Goal: Information Seeking & Learning: Learn about a topic

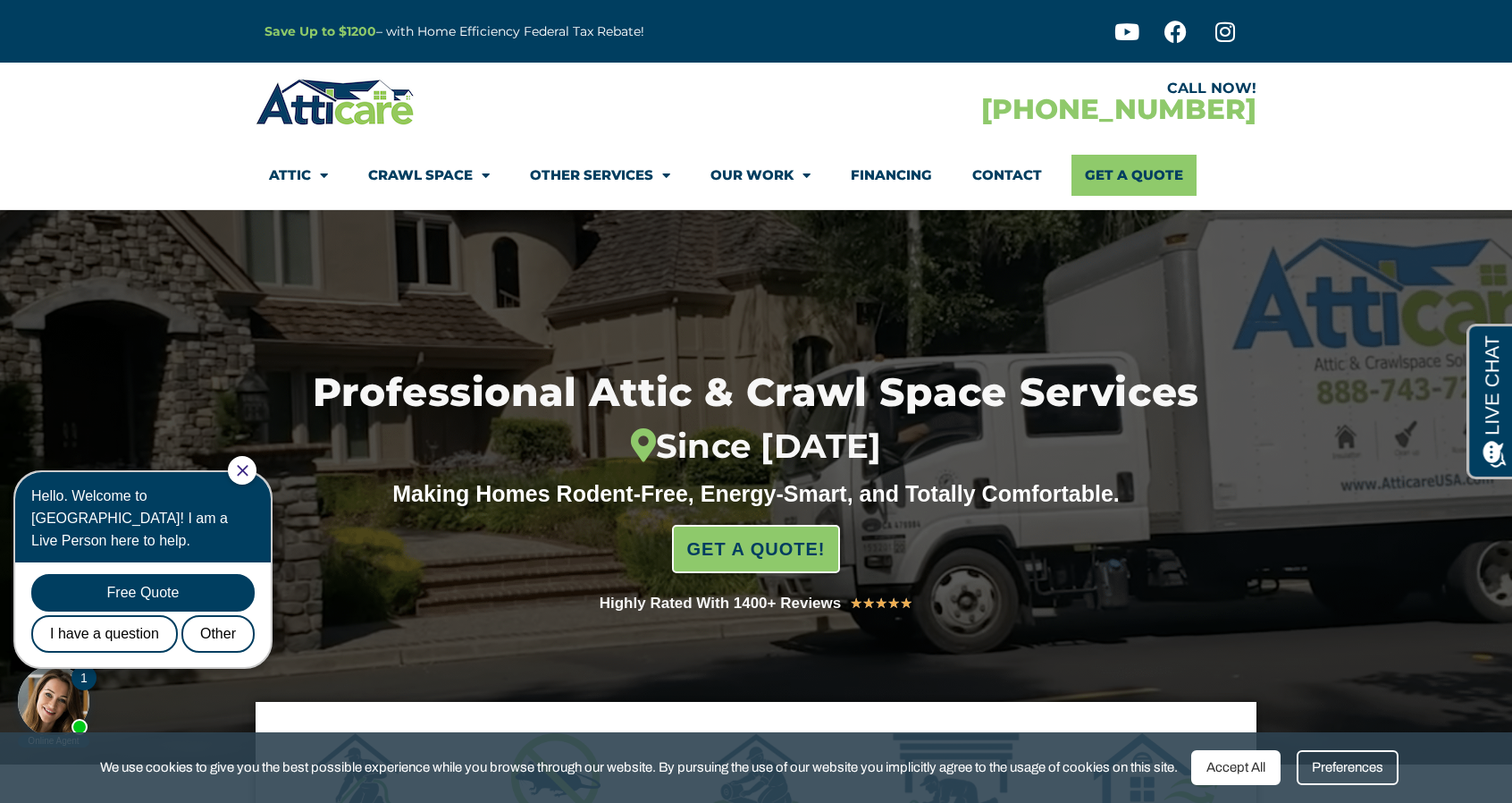
click at [249, 470] on icon "Close Chat" at bounding box center [242, 470] width 12 height 12
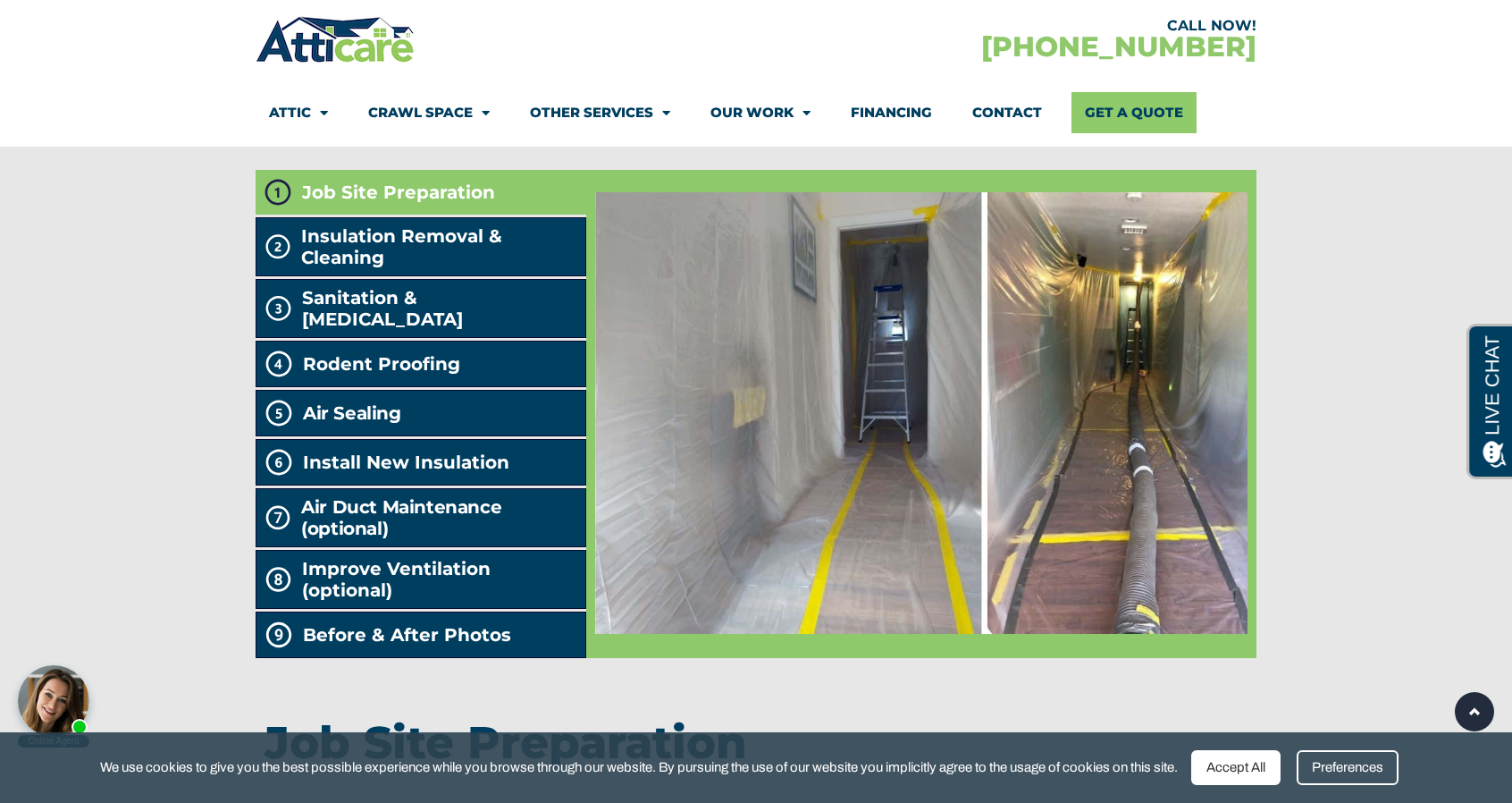
scroll to position [2973, 0]
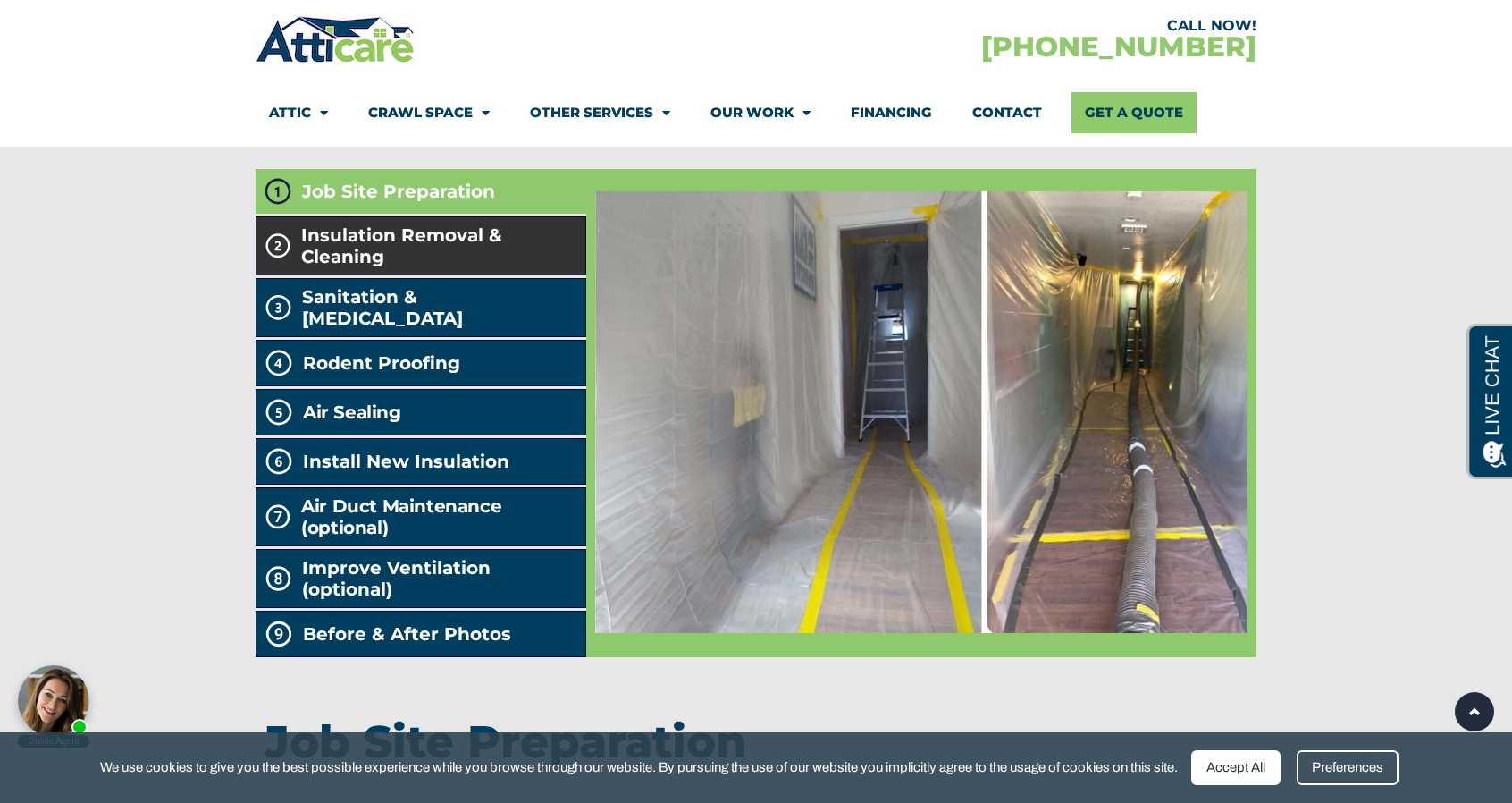
click at [417, 268] on span "Insulation Removal & Cleaning" at bounding box center [439, 246] width 276 height 43
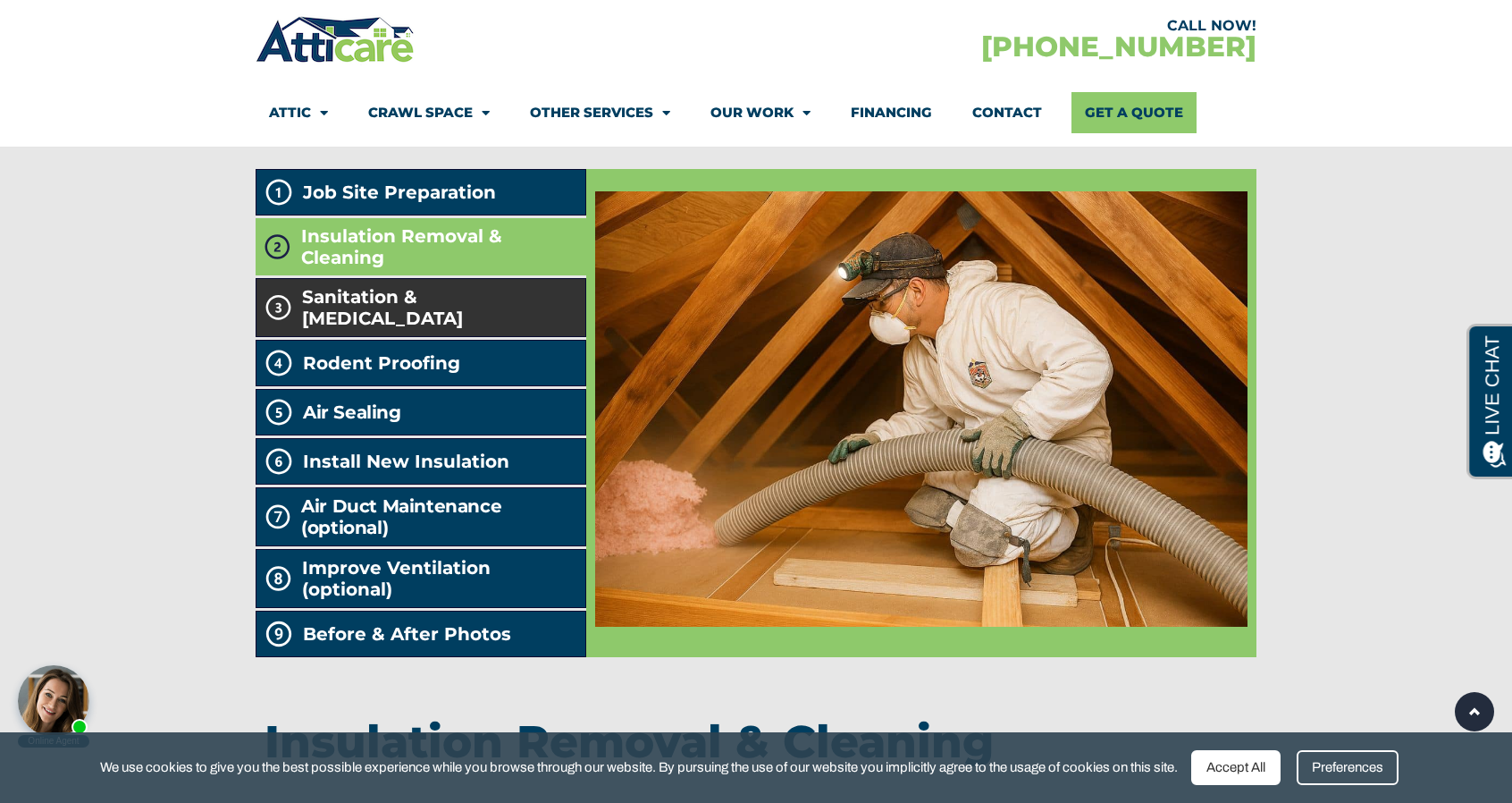
click at [420, 329] on span "Sanitation & Decontamination" at bounding box center [440, 308] width 276 height 43
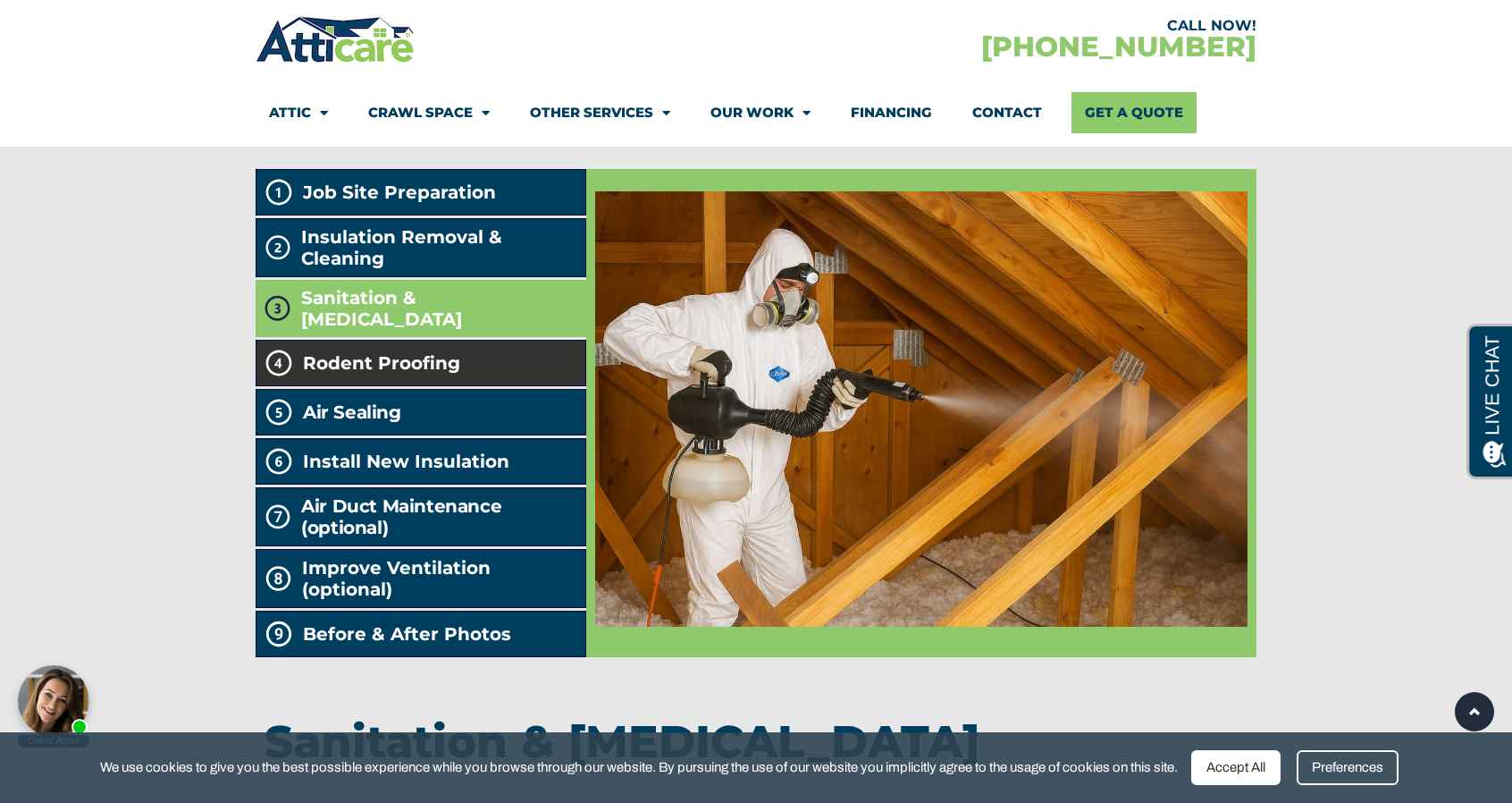
click at [423, 386] on li "Rodent Proofing" at bounding box center [421, 363] width 331 height 47
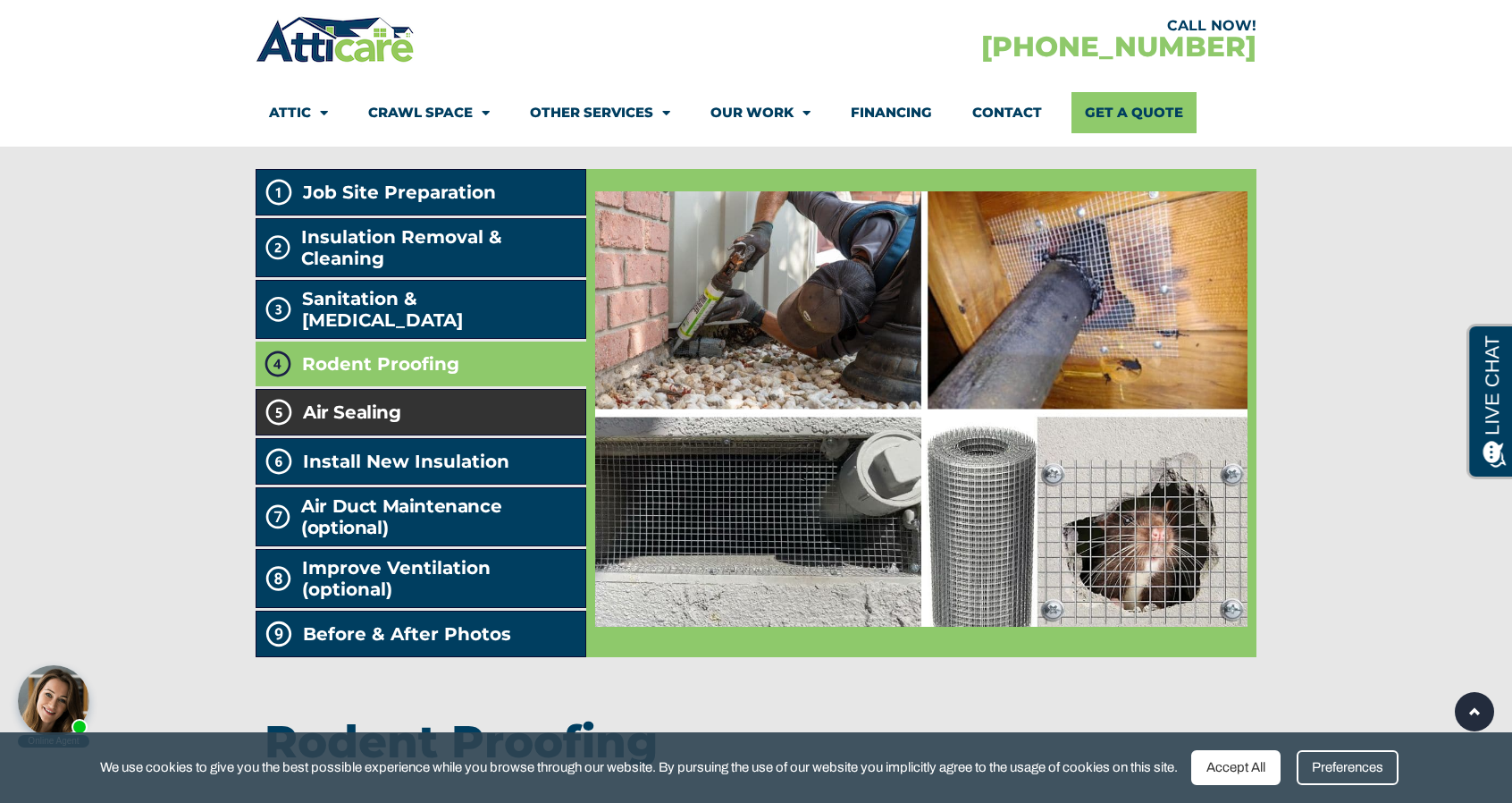
click at [424, 435] on li "Air Sealing" at bounding box center [421, 412] width 331 height 47
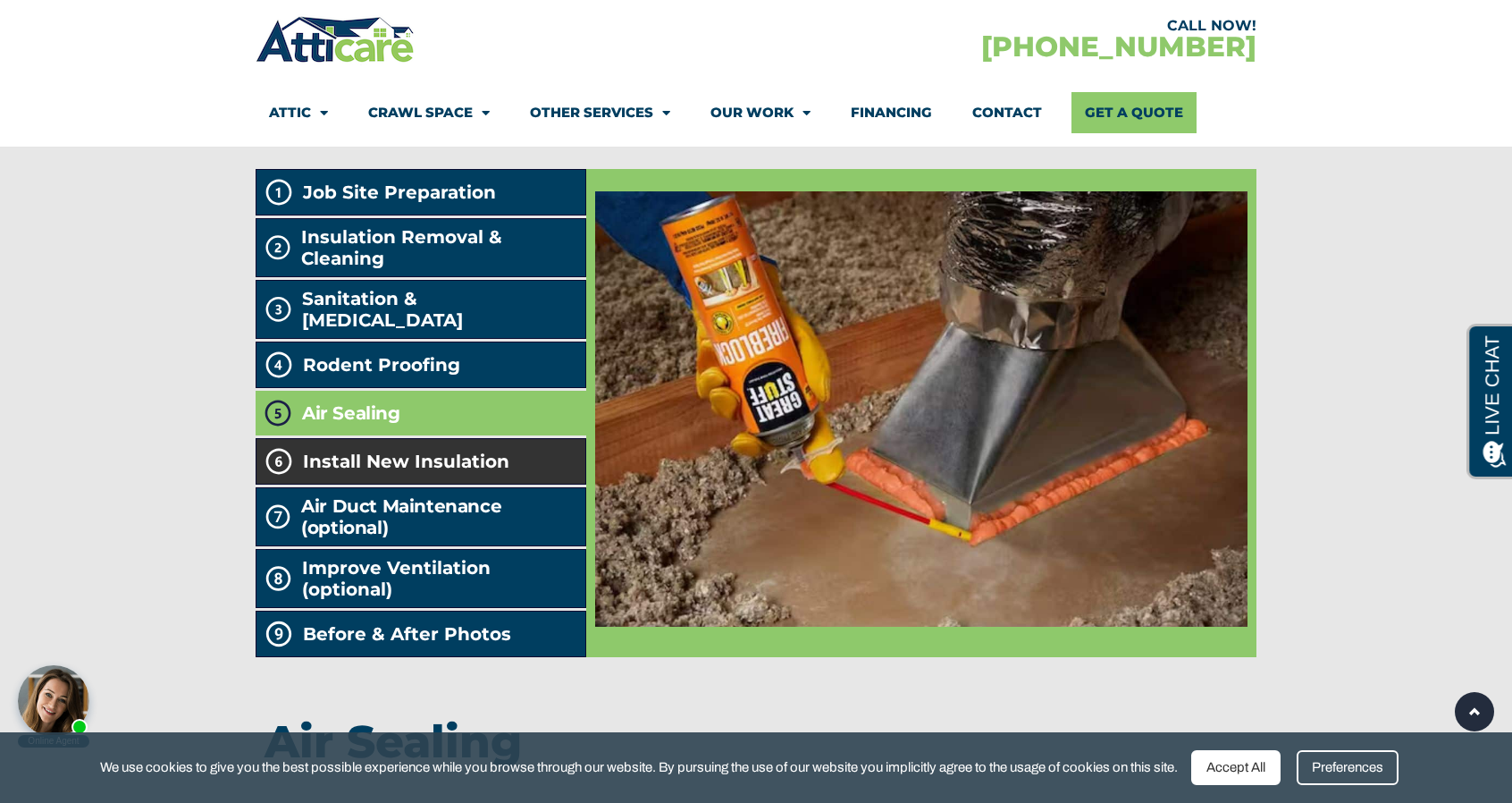
click at [427, 484] on li "Install New Insulation" at bounding box center [421, 461] width 331 height 47
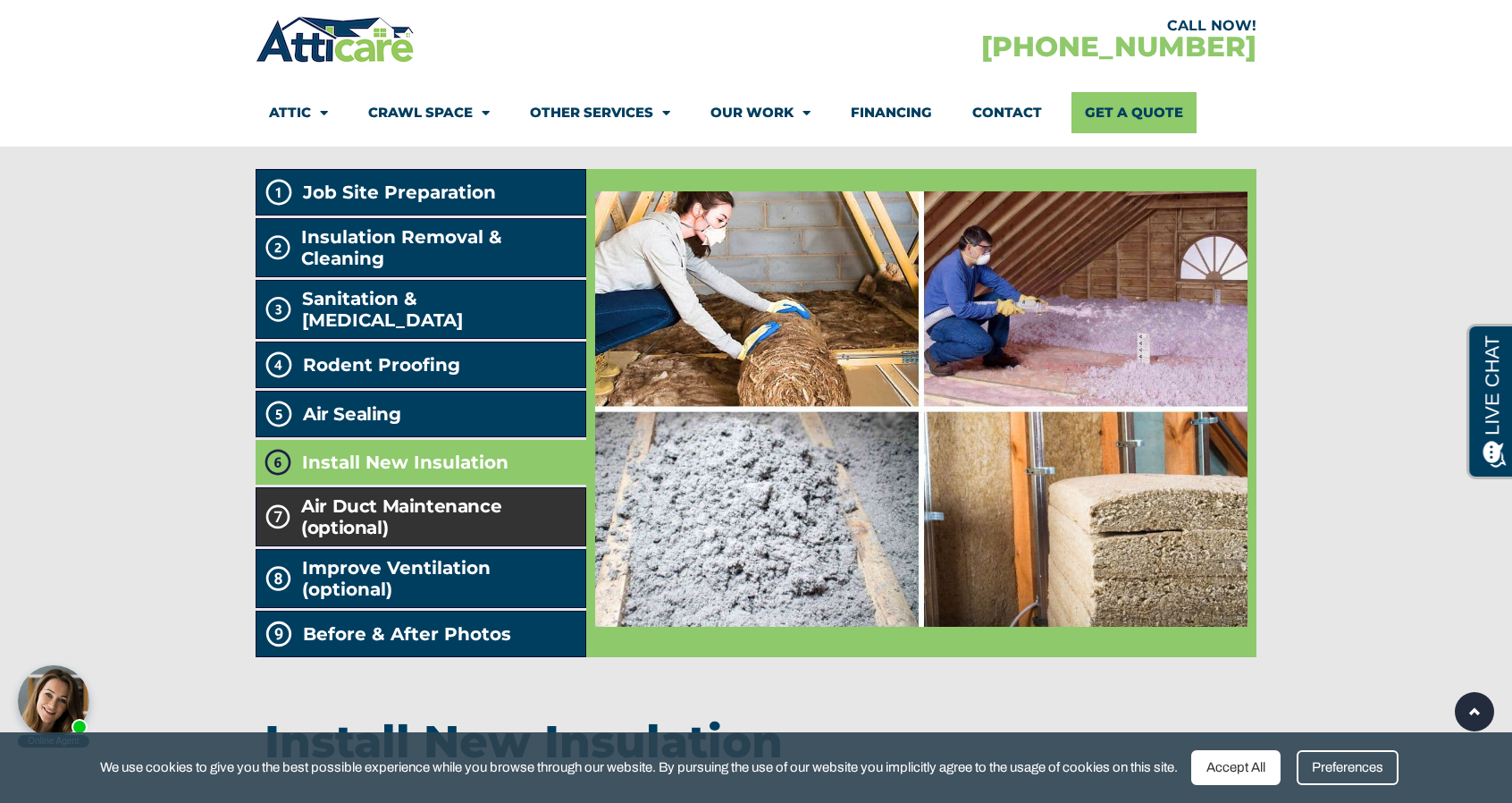
click at [445, 538] on h2 "Air Duct Maintenance (optional)" at bounding box center [439, 517] width 276 height 43
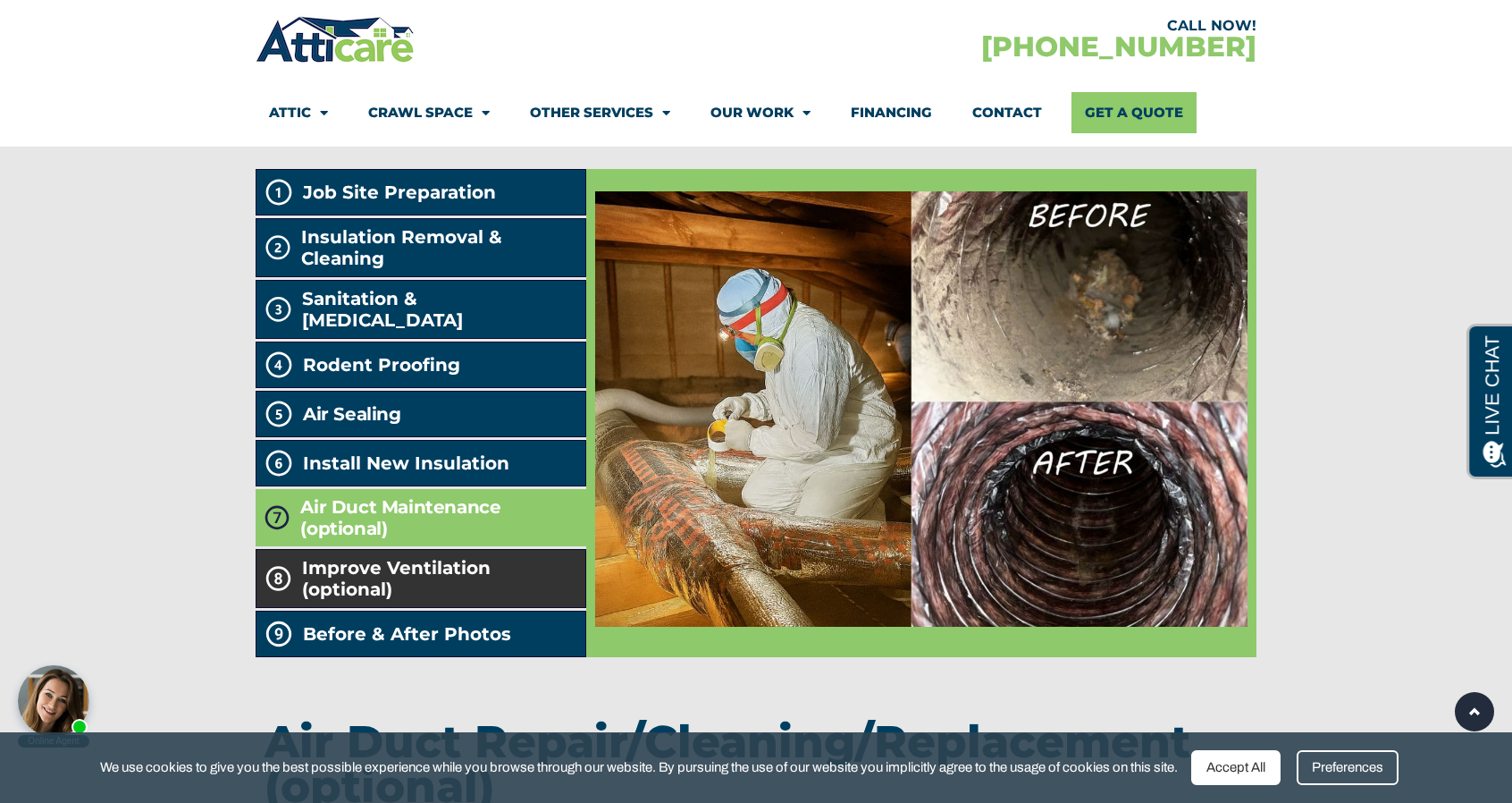
click at [454, 600] on span "Improve Ventilation (optional)" at bounding box center [440, 578] width 276 height 43
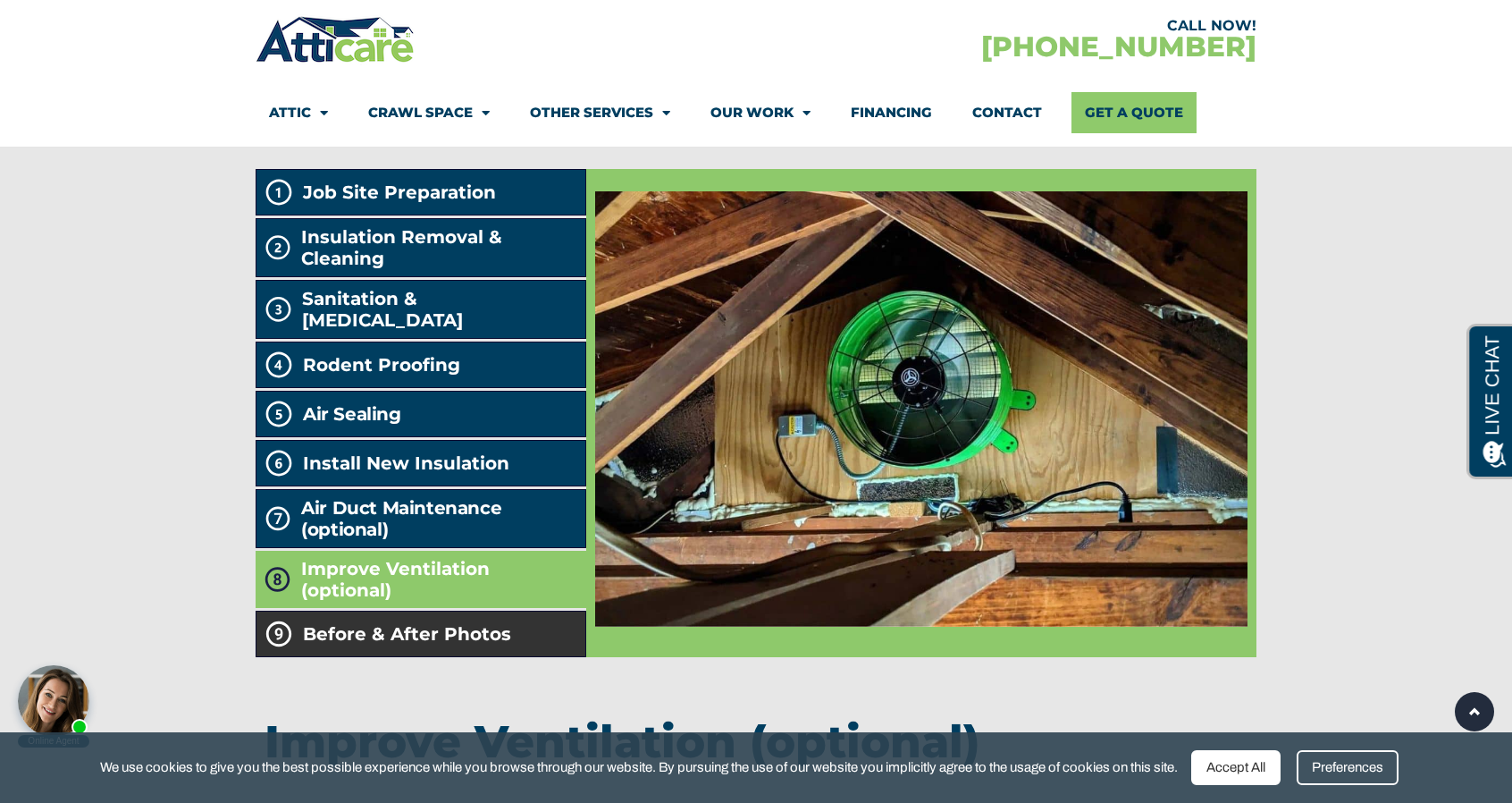
click at [457, 645] on span "Before & After Photos" at bounding box center [407, 634] width 208 height 21
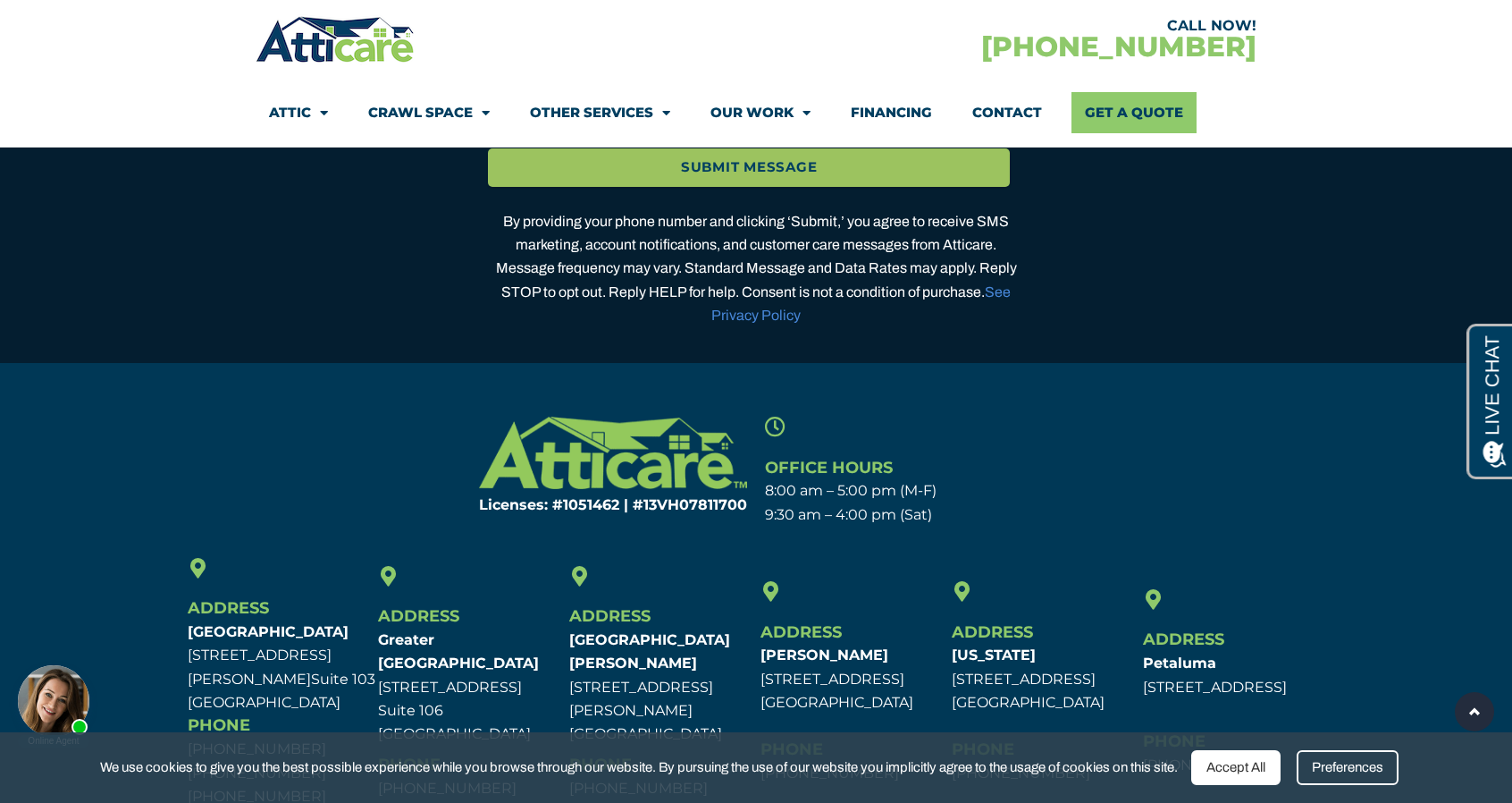
scroll to position [5655, 0]
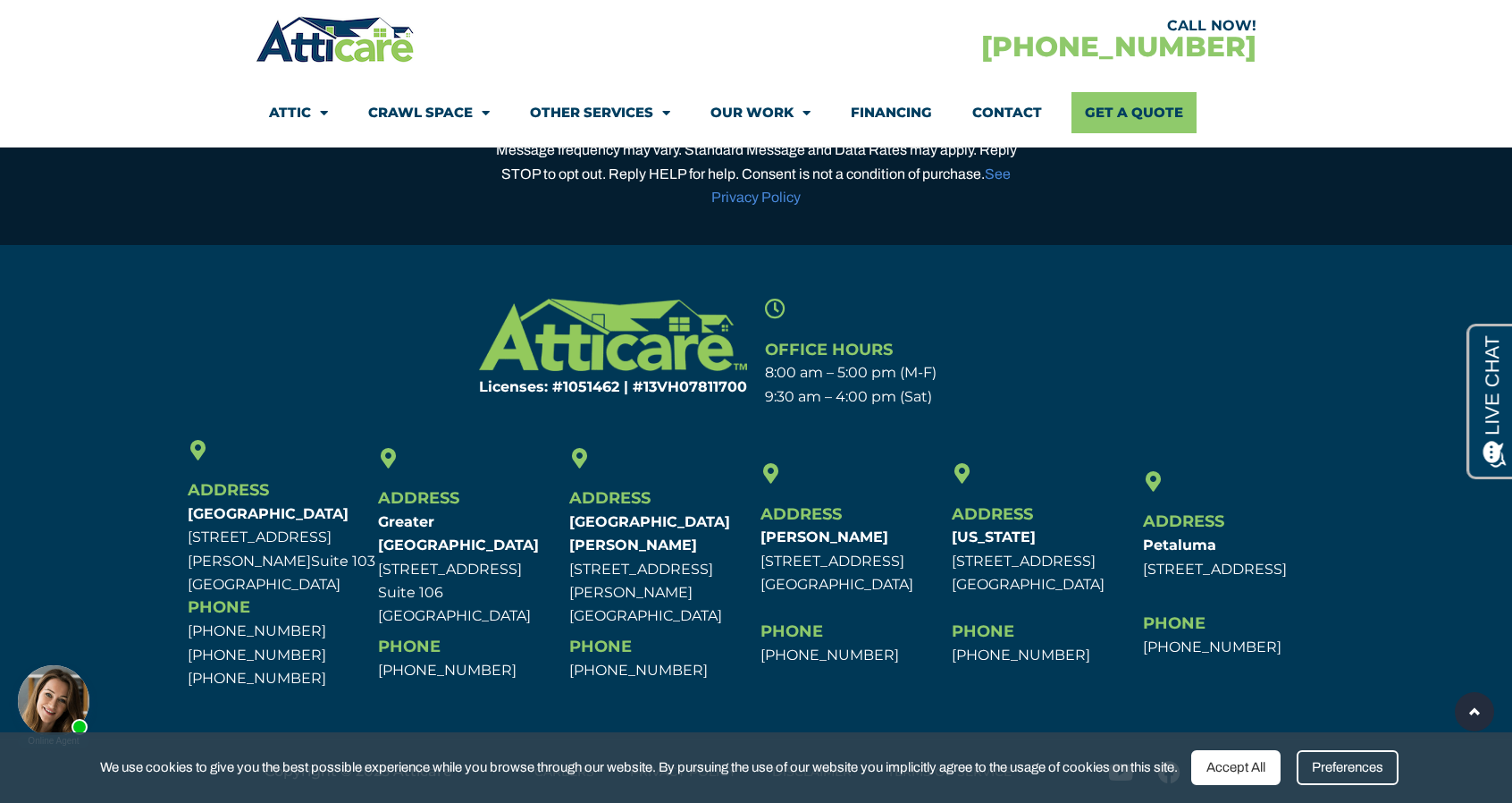
drag, startPoint x: 1120, startPoint y: 585, endPoint x: 949, endPoint y: 551, distance: 174.3
click at [949, 551] on div "Address New Jersey 77 Paterson Ave. Wallington, NJ 07057 Phone 201-499-7441" at bounding box center [1043, 565] width 191 height 260
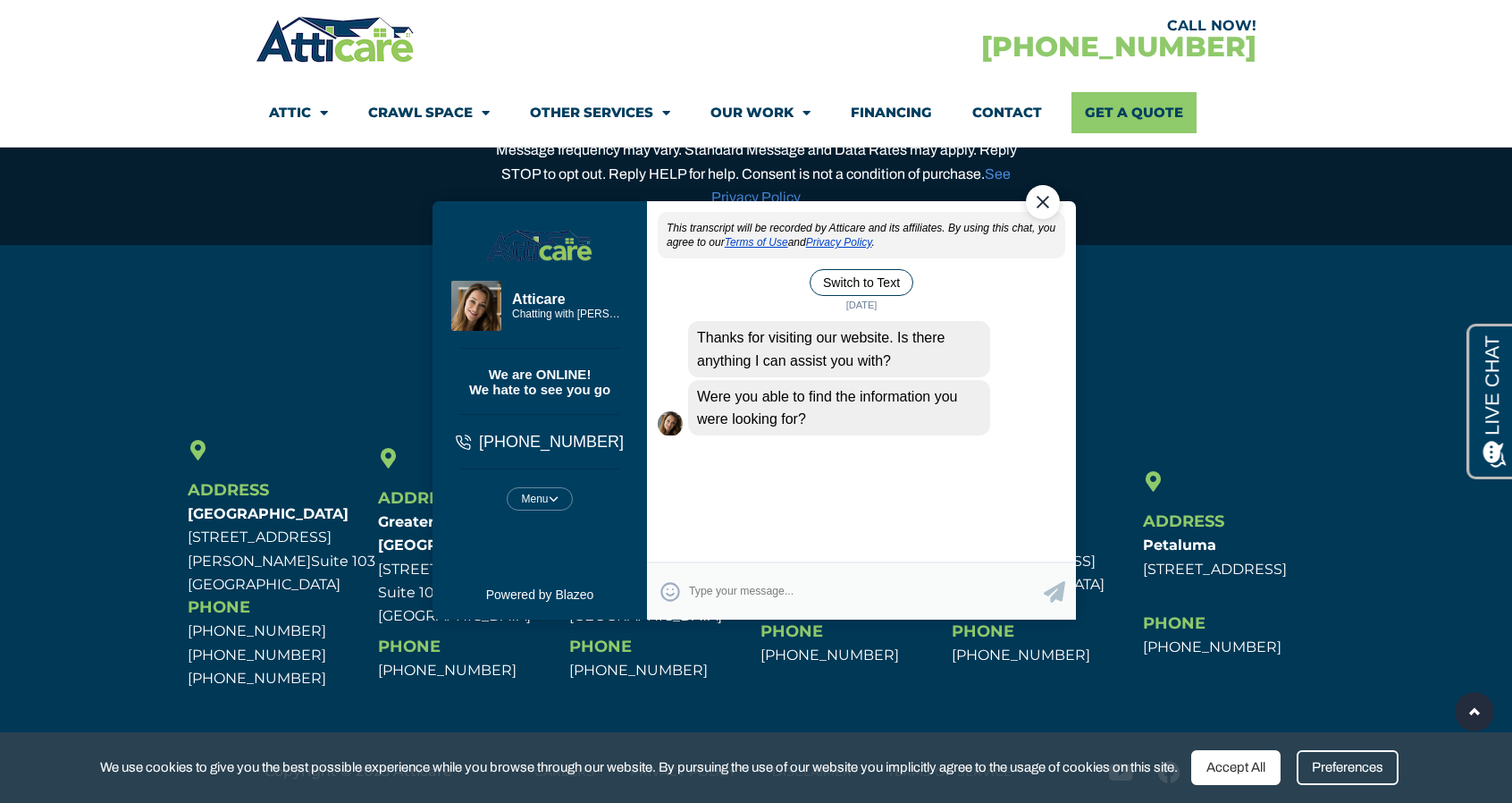
scroll to position [0, 0]
click at [1039, 200] on div "Close Chat" at bounding box center [1043, 202] width 34 height 34
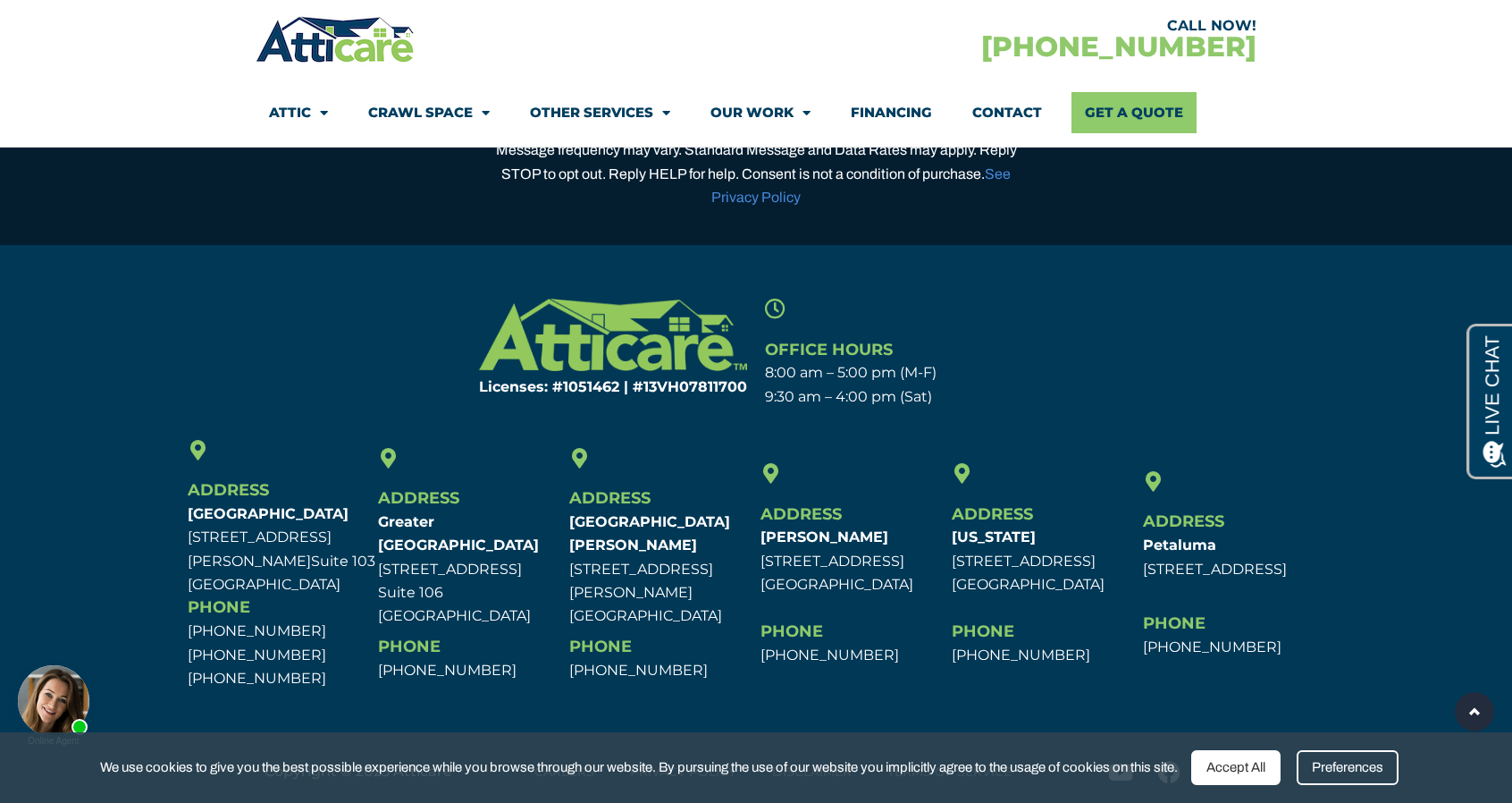
click at [1056, 336] on div "Office Hours 8:00 am – 5:00 pm (M-F) 9:30 am – 4:00 pm (Sat)" at bounding box center [925, 354] width 321 height 110
click at [1236, 777] on div "Accept All" at bounding box center [1236, 767] width 89 height 35
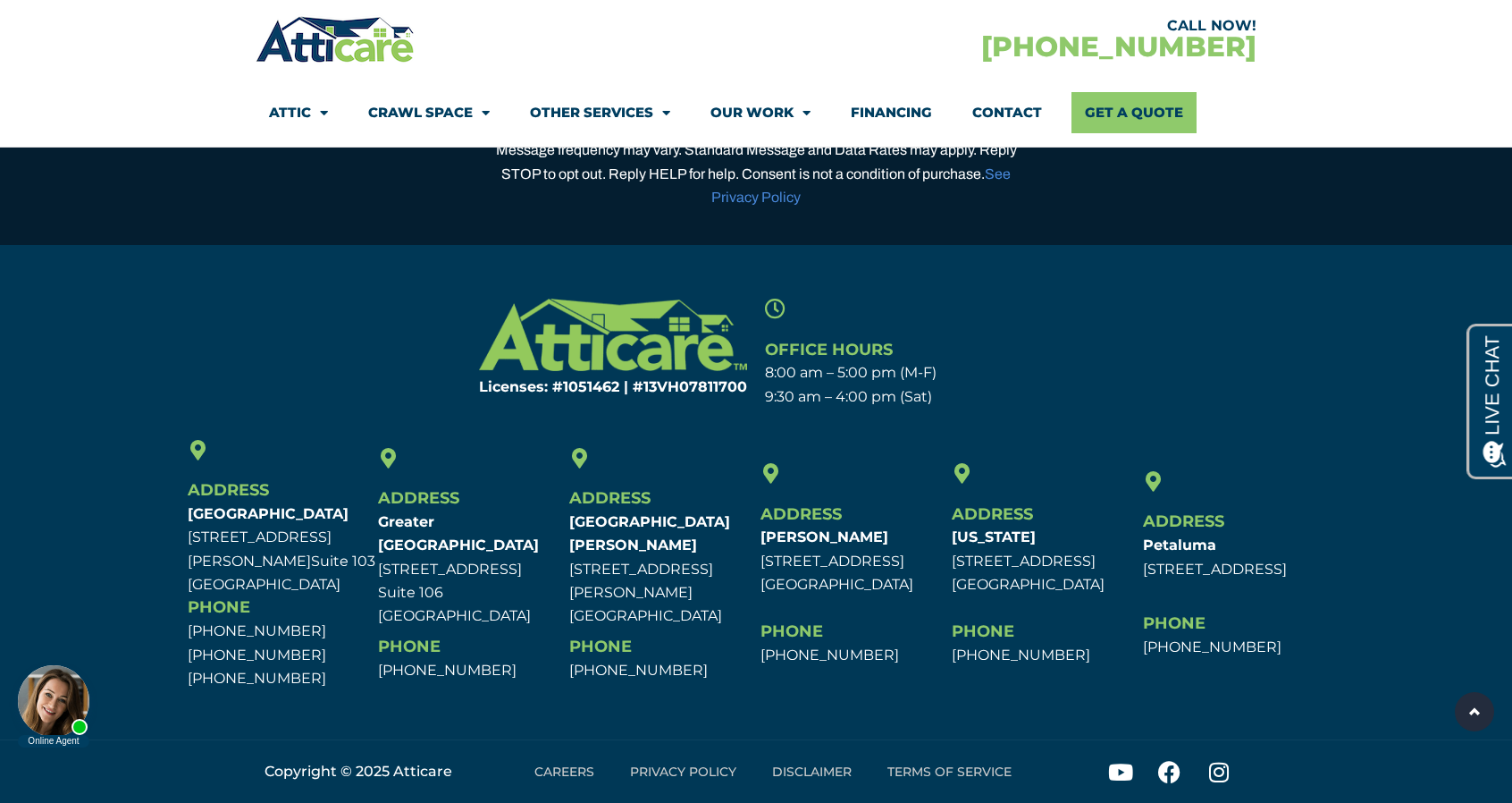
scroll to position [5630, 0]
click at [763, 483] on icon at bounding box center [770, 473] width 21 height 21
click at [1056, 408] on p "8:00 am – 5:00 pm (M-F) 9:30 am – 4:00 pm (Sat)" at bounding box center [925, 384] width 321 height 47
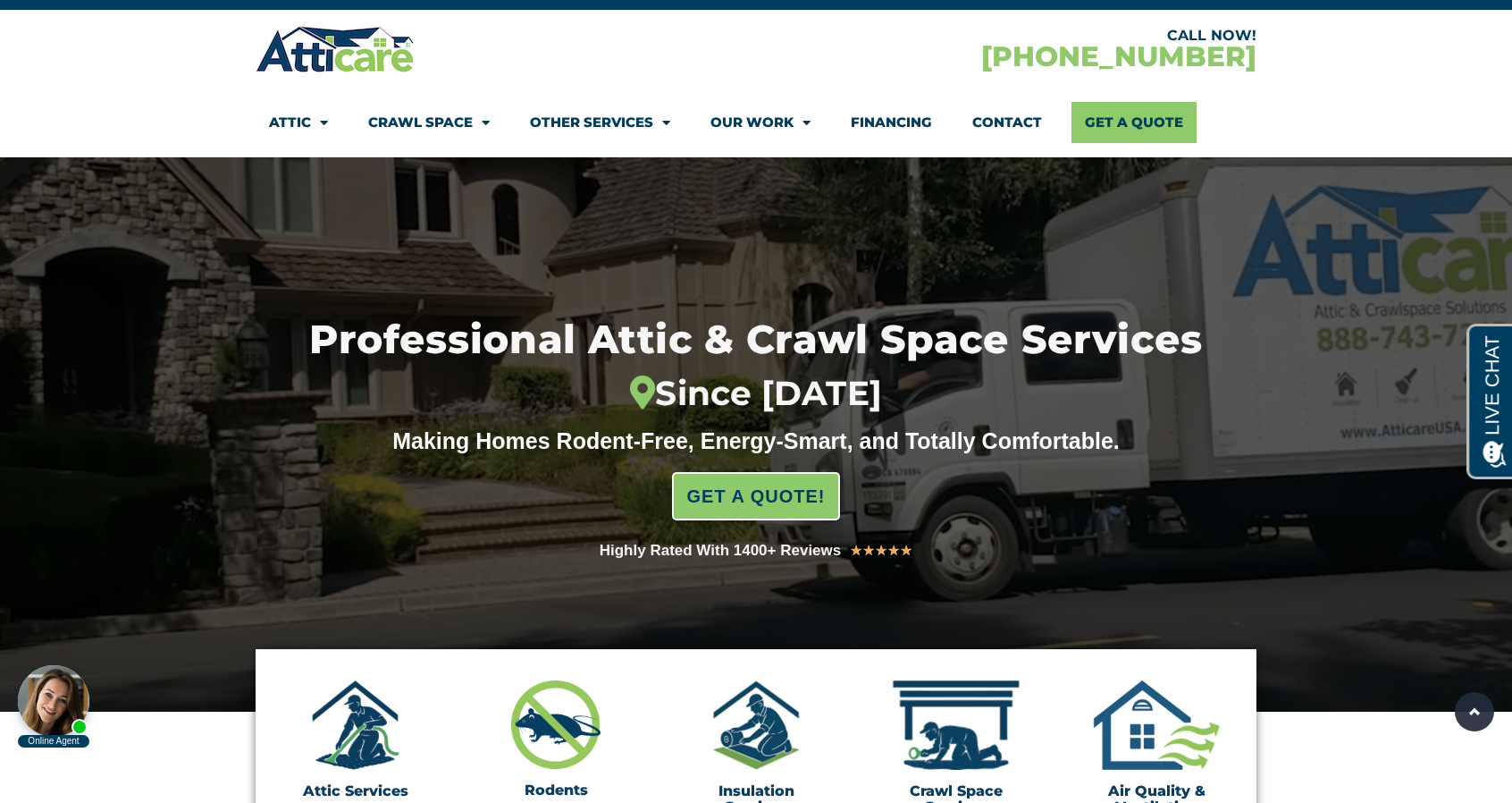
scroll to position [0, 0]
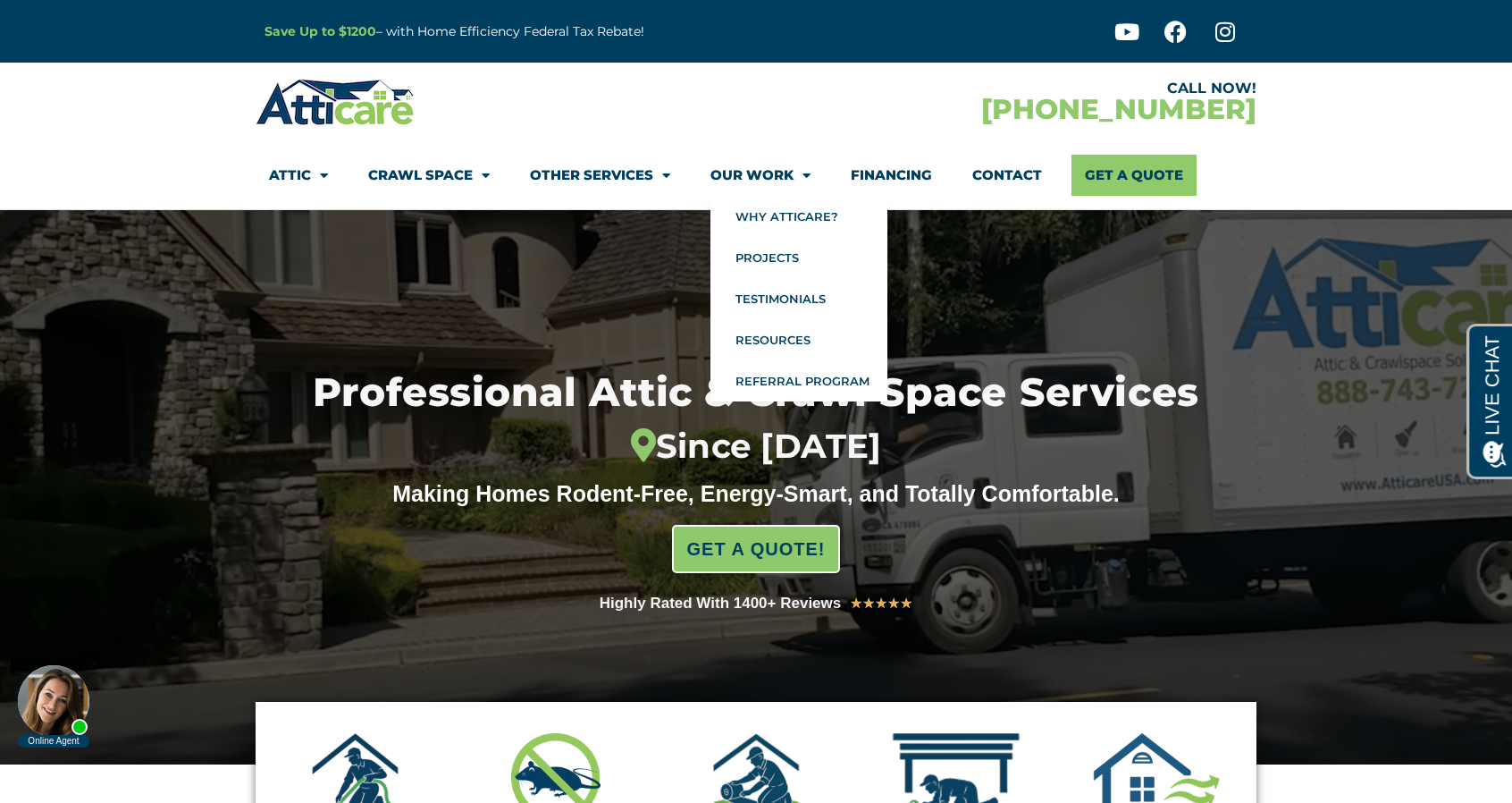
click at [794, 181] on span "Menu" at bounding box center [802, 175] width 17 height 31
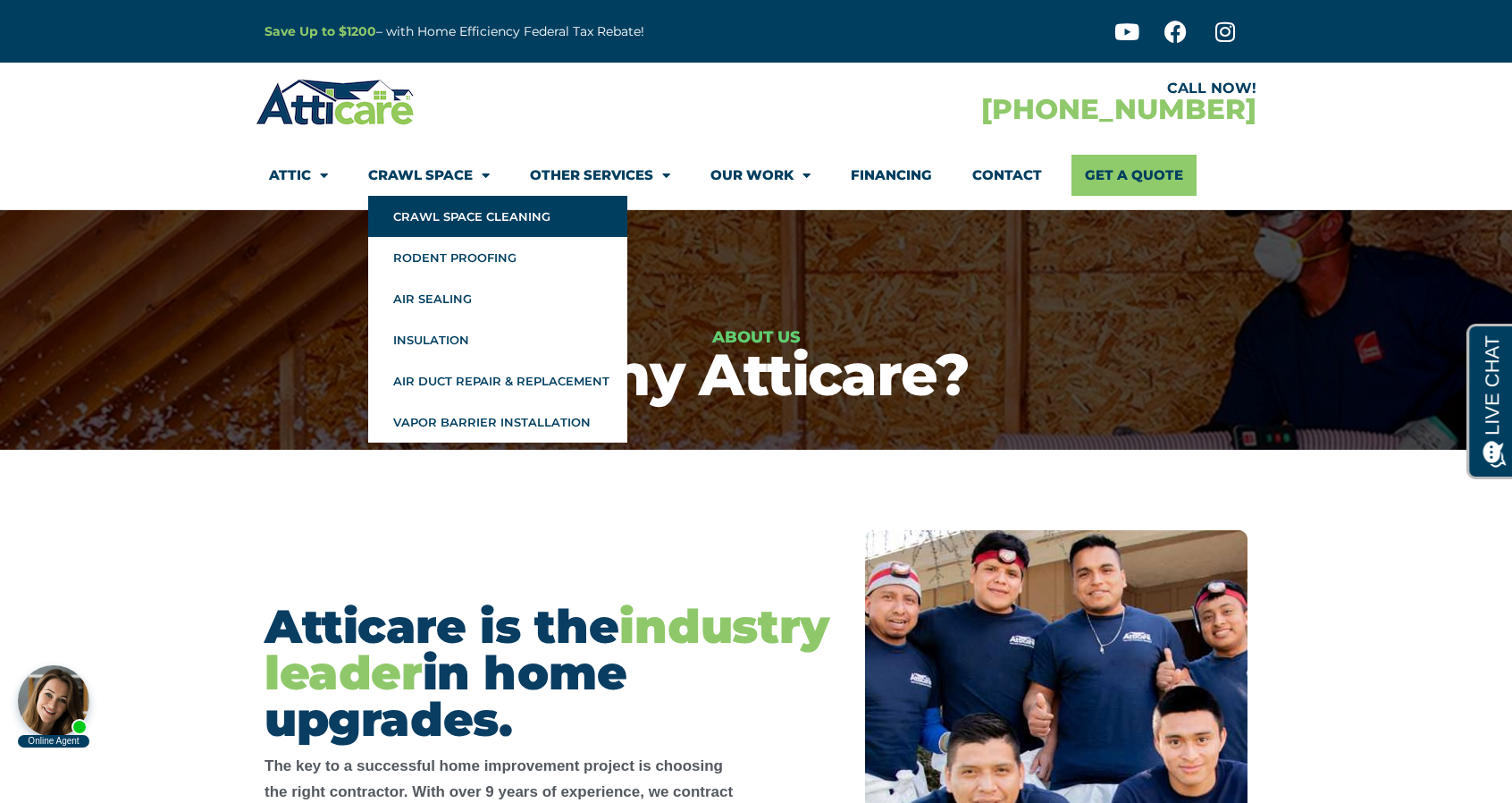
click at [486, 220] on link "Crawl Space Cleaning" at bounding box center [497, 217] width 259 height 41
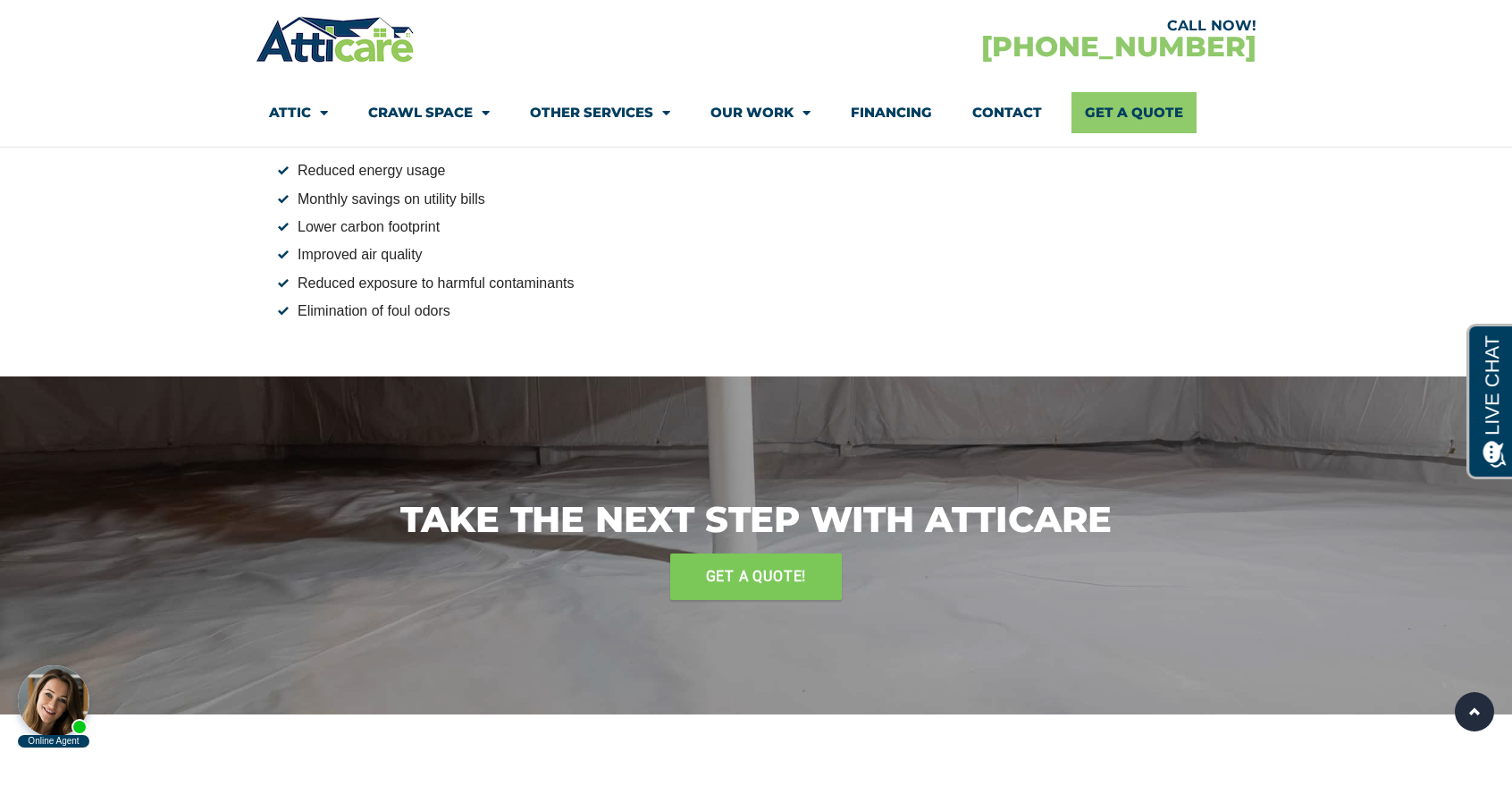
scroll to position [1726, 0]
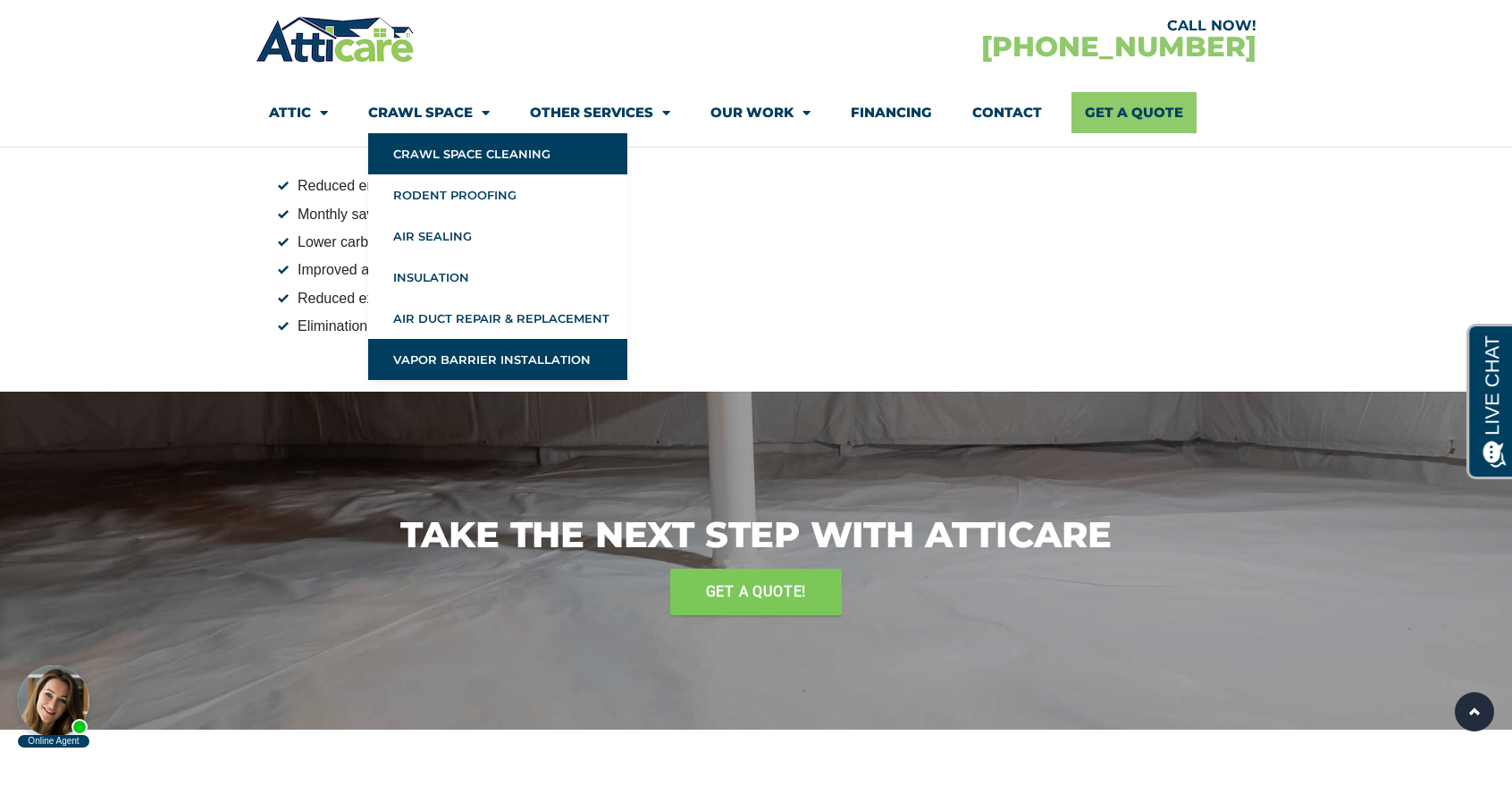
click at [479, 352] on link "Vapor Barrier Installation" at bounding box center [497, 360] width 259 height 41
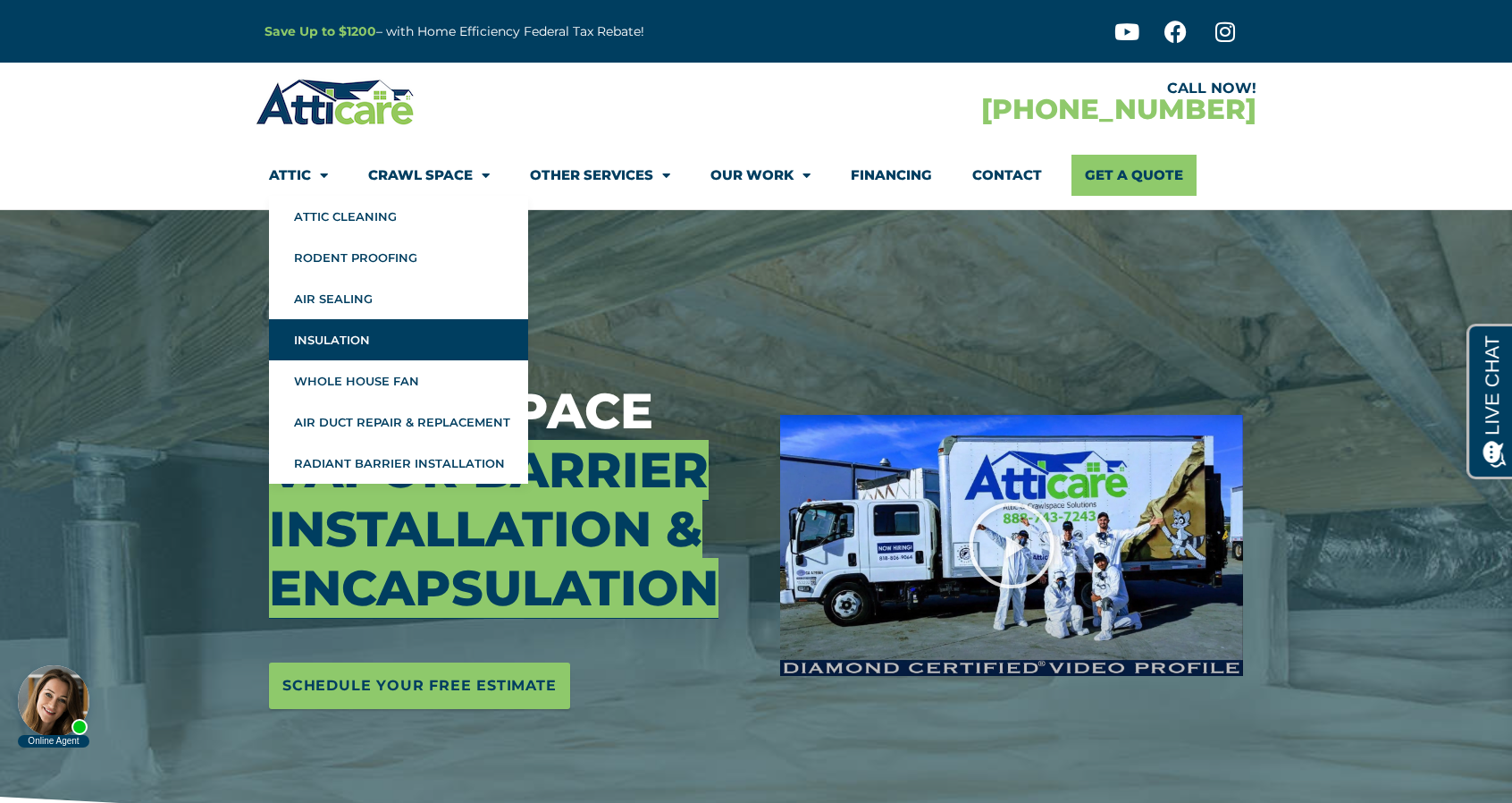
click at [370, 338] on link "Insulation" at bounding box center [399, 340] width 259 height 41
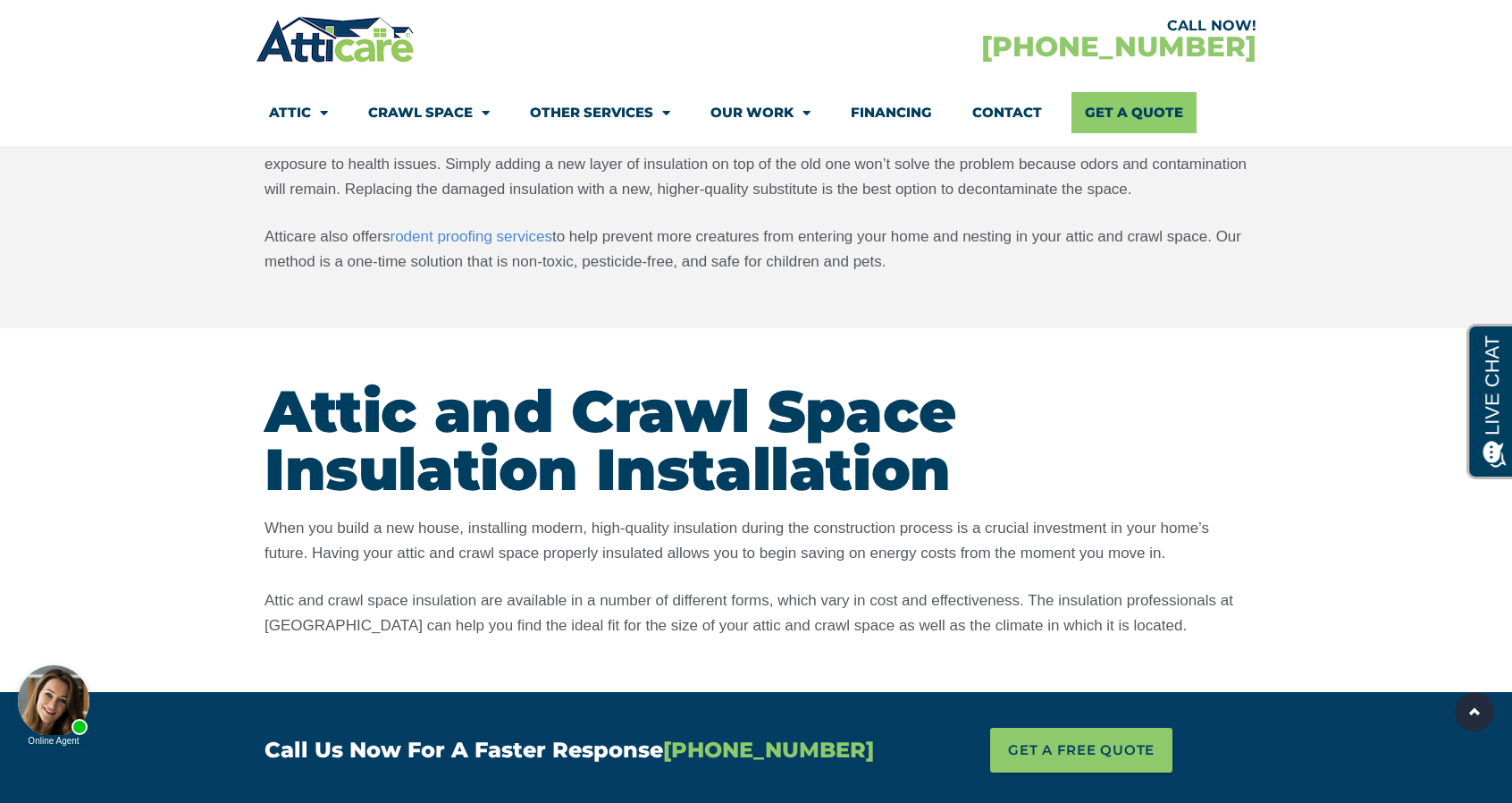
scroll to position [3329, 0]
